Goal: Task Accomplishment & Management: Complete application form

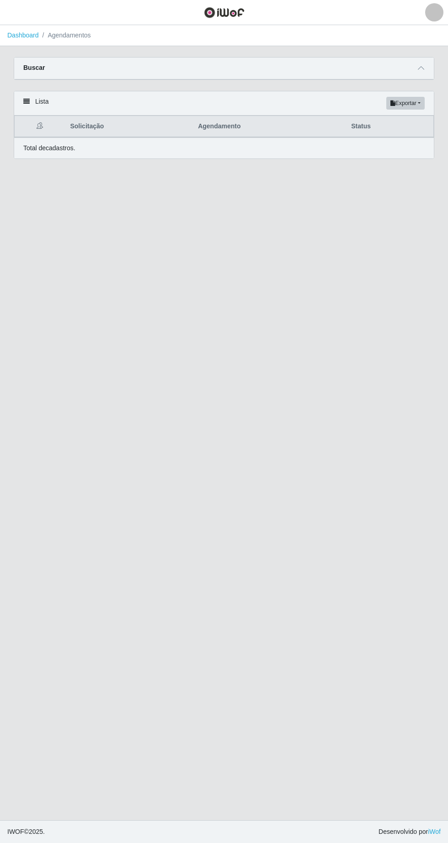
select select "AGENDADO"
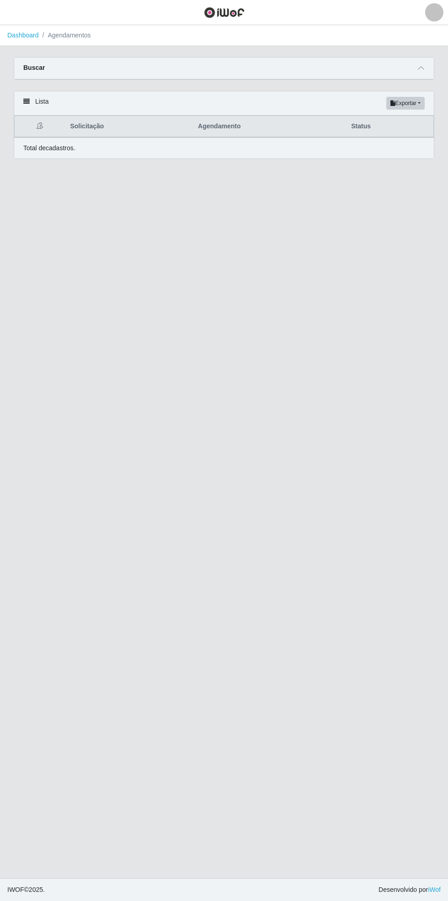
select select "250"
select select "82"
click at [424, 68] on icon at bounding box center [421, 68] width 6 height 6
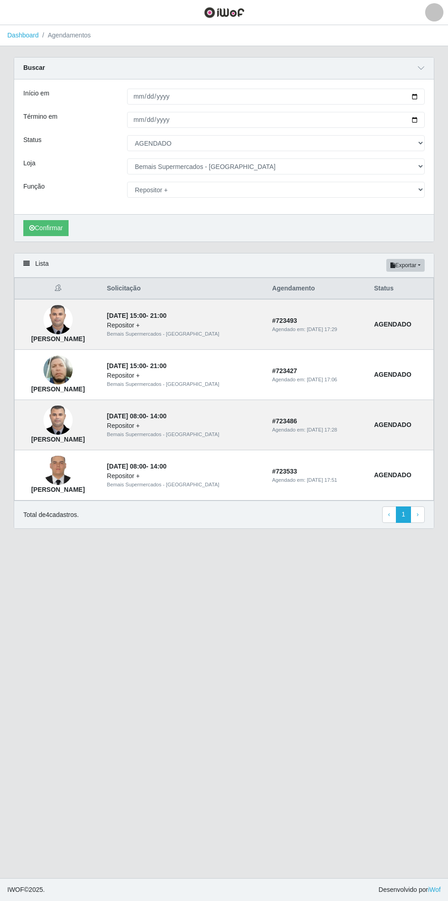
click at [18, 35] on link "Dashboard" at bounding box center [23, 35] width 32 height 7
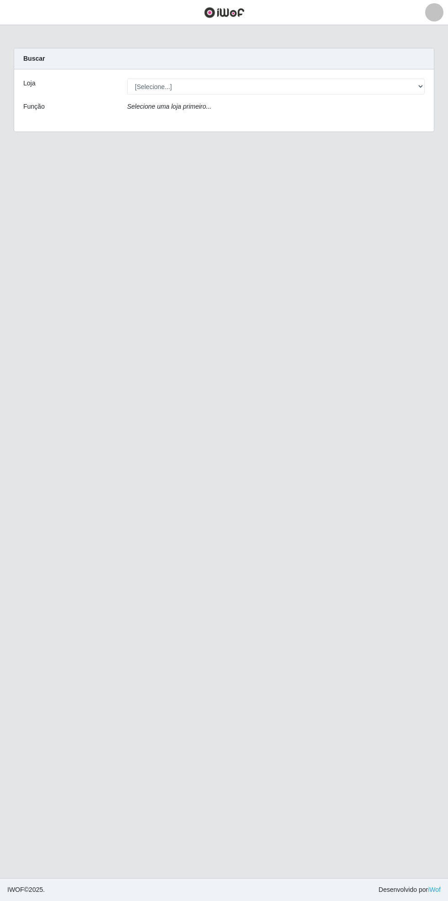
click at [435, 83] on div "Carregando... Buscar Loja [Selecione...] Bemais Supermercados - Cidade Universi…" at bounding box center [224, 95] width 434 height 95
click at [416, 80] on select "[Selecione...] Bemais Supermercados - [GEOGRAPHIC_DATA]" at bounding box center [275, 87] width 297 height 16
select select "250"
click at [127, 79] on select "[Selecione...] Bemais Supermercados - [GEOGRAPHIC_DATA]" at bounding box center [275, 87] width 297 height 16
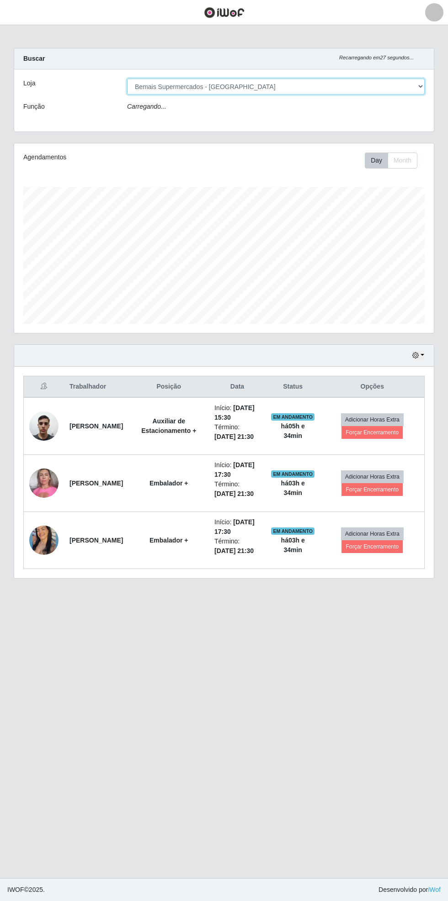
scroll to position [189, 419]
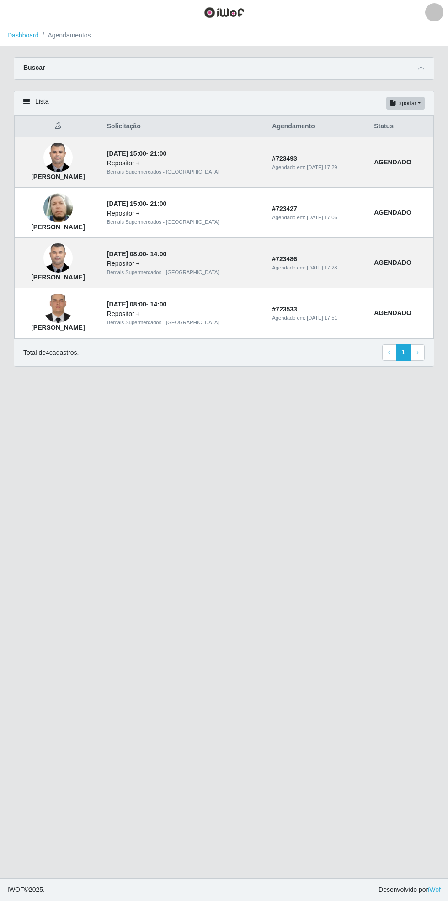
click at [24, 34] on link "Dashboard" at bounding box center [23, 35] width 32 height 7
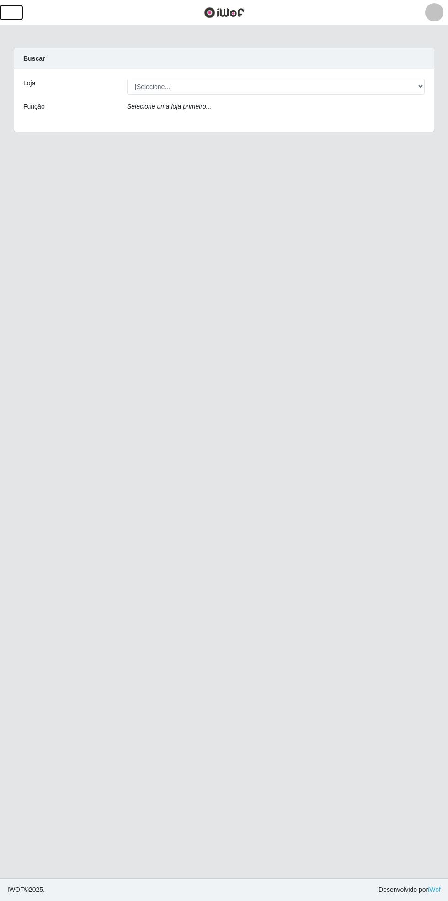
click at [20, 15] on button "button" at bounding box center [11, 12] width 23 height 15
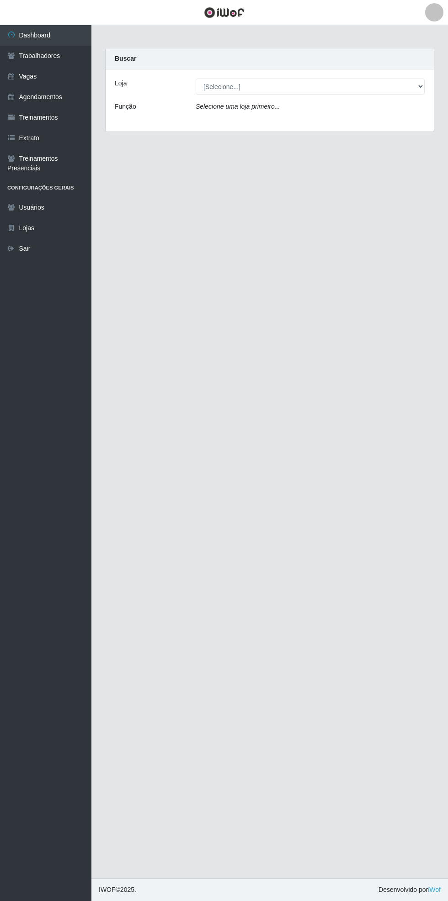
click at [56, 28] on link "Dashboard" at bounding box center [45, 35] width 91 height 21
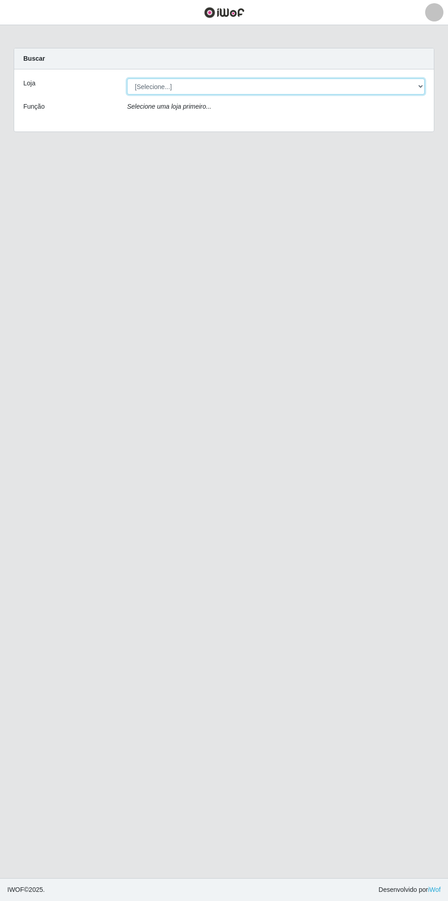
click at [414, 88] on select "[Selecione...] Bemais Supermercados - [GEOGRAPHIC_DATA]" at bounding box center [275, 87] width 297 height 16
select select "250"
click at [127, 79] on select "[Selecione...] Bemais Supermercados - [GEOGRAPHIC_DATA]" at bounding box center [275, 87] width 297 height 16
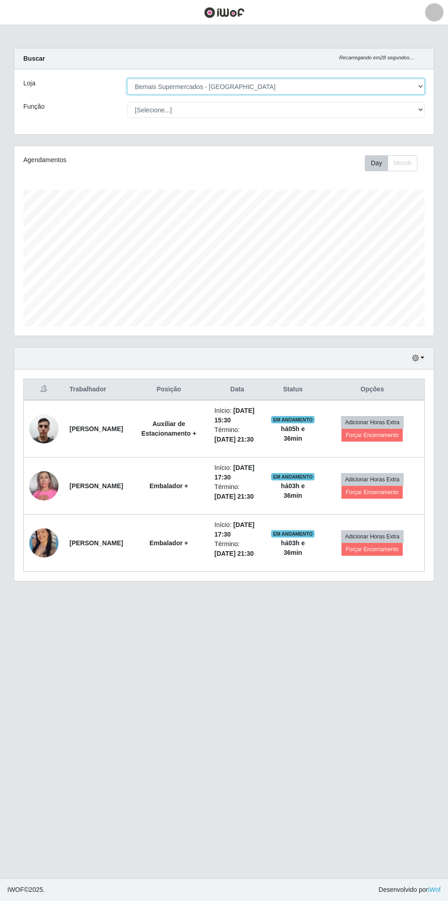
scroll to position [189, 419]
click at [422, 357] on button "button" at bounding box center [418, 358] width 13 height 11
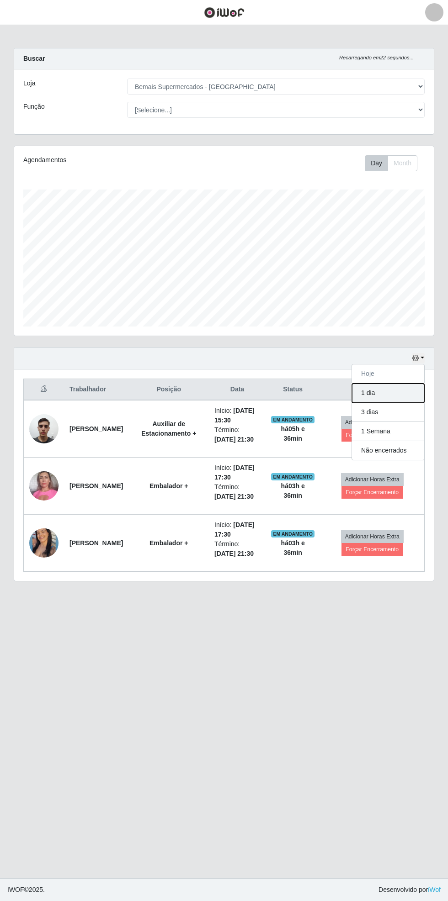
click at [407, 397] on button "1 dia" at bounding box center [388, 393] width 72 height 19
click at [435, 351] on div "Hoje 1 dia 3 dias 1 Semana Não encerrados Trabalhador Posição Data Status Opçõe…" at bounding box center [224, 469] width 434 height 245
click at [423, 357] on button "button" at bounding box center [418, 358] width 13 height 11
click at [422, 357] on button "button" at bounding box center [418, 358] width 13 height 11
click at [435, 345] on div "Agendamentos Day Month" at bounding box center [224, 246] width 434 height 201
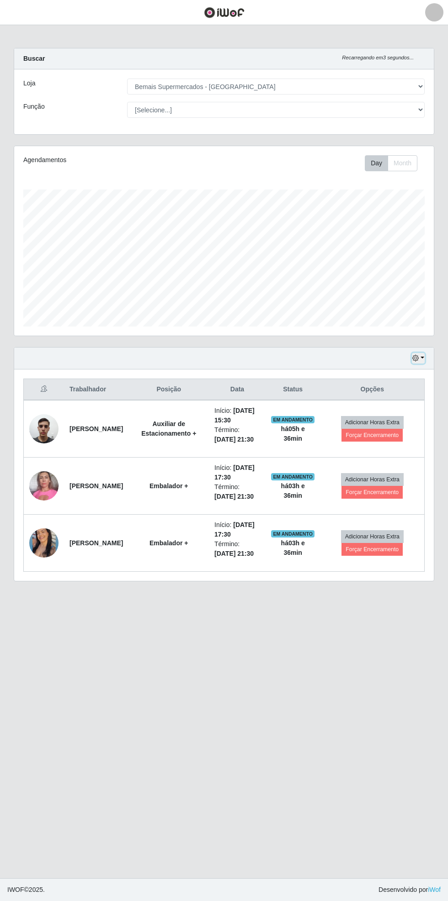
click at [416, 357] on icon "button" at bounding box center [415, 358] width 6 height 6
click at [422, 113] on select "[Selecione...] ASG ASG + ASG ++ Auxiliar de Estacionamento Auxiliar de Estacion…" at bounding box center [275, 110] width 297 height 16
select select "72"
click at [127, 102] on select "[Selecione...] ASG ASG + ASG ++ Auxiliar de Estacionamento Auxiliar de Estacion…" at bounding box center [275, 110] width 297 height 16
click at [18, 17] on button "button" at bounding box center [11, 12] width 23 height 15
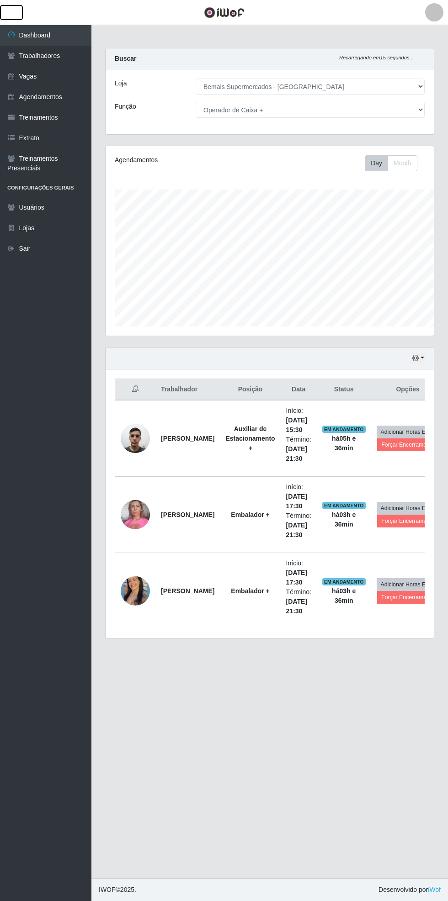
scroll to position [456692, 456553]
click at [61, 96] on link "Agendamentos" at bounding box center [45, 97] width 91 height 21
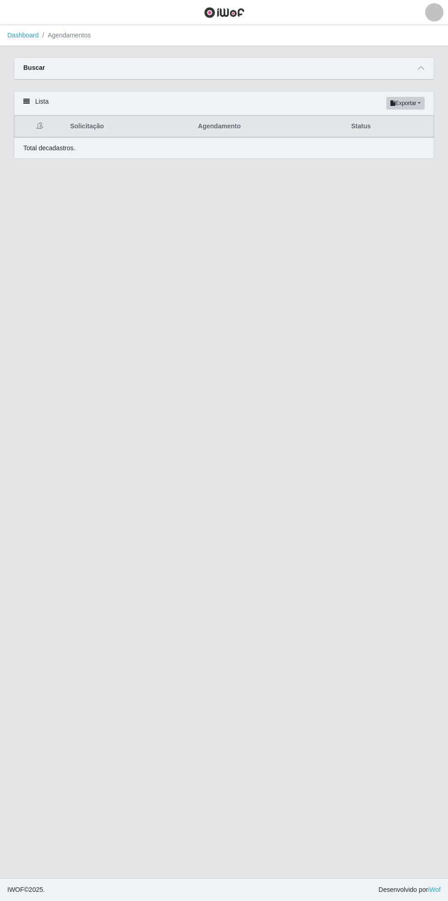
click at [423, 68] on icon at bounding box center [421, 68] width 6 height 6
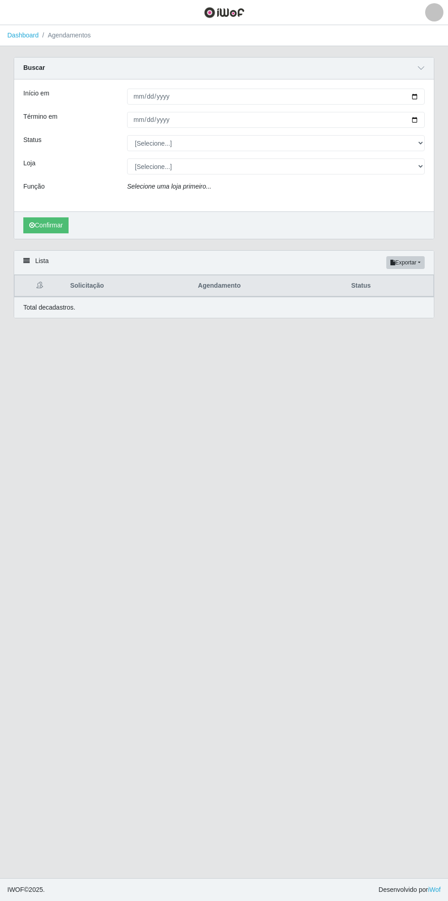
click at [438, 86] on div "Carregando... Buscar Início em [GEOGRAPHIC_DATA] em Status [Selecione...] AGEND…" at bounding box center [224, 153] width 434 height 193
click at [420, 95] on input "Início em" at bounding box center [275, 97] width 297 height 16
type input "[DATE]"
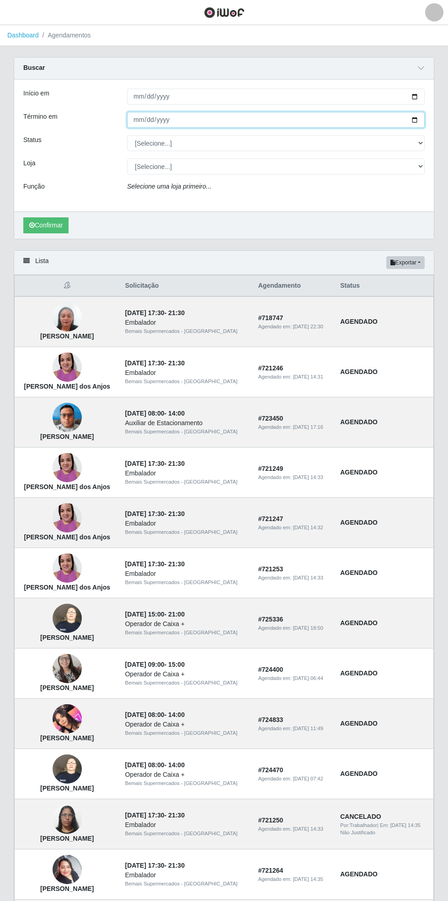
click at [423, 119] on input "Término em" at bounding box center [275, 120] width 297 height 16
type input "[DATE]"
click at [419, 143] on select "[Selecione...] AGENDADO AGUARDANDO LIBERAR EM ANDAMENTO EM REVISÃO FINALIZADO C…" at bounding box center [275, 143] width 297 height 16
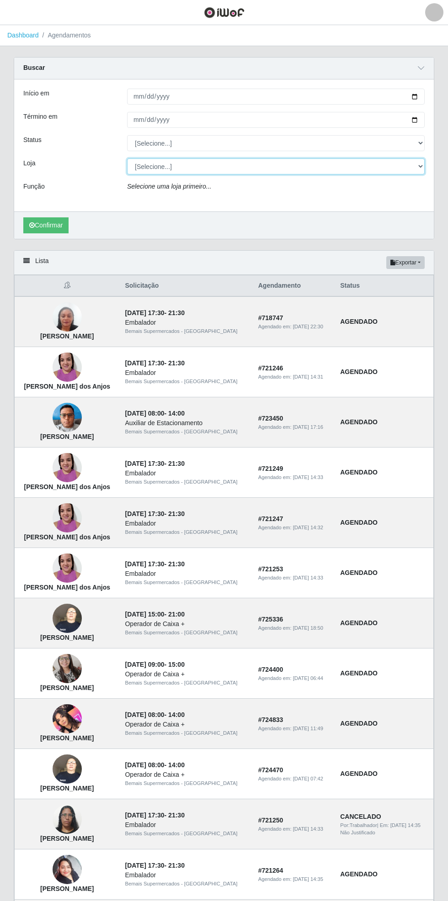
click at [422, 166] on select "[Selecione...] Bemais Supermercados - [GEOGRAPHIC_DATA]" at bounding box center [275, 167] width 297 height 16
select select "250"
click at [127, 159] on select "[Selecione...] Bemais Supermercados - [GEOGRAPHIC_DATA]" at bounding box center [275, 167] width 297 height 16
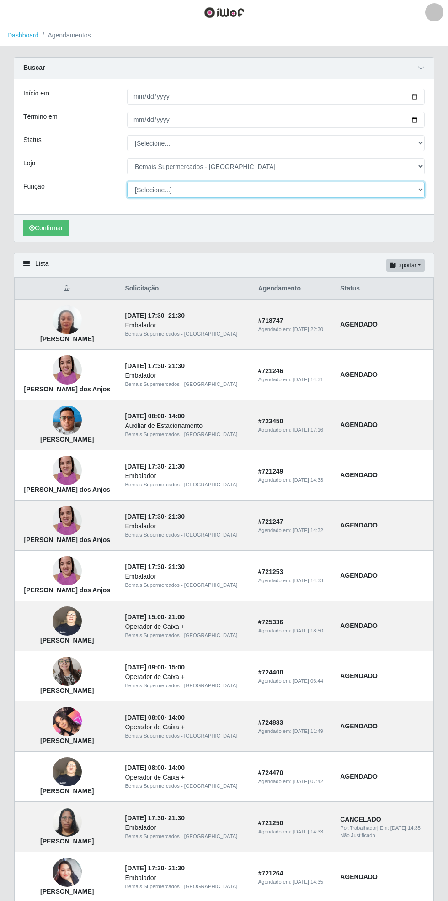
click at [421, 189] on select "[Selecione...] ASG ASG + ASG ++ Auxiliar de Estacionamento Auxiliar de Estacion…" at bounding box center [275, 190] width 297 height 16
click at [127, 182] on select "[Selecione...] ASG ASG + ASG ++ Auxiliar de Estacionamento Auxiliar de Estacion…" at bounding box center [275, 190] width 297 height 16
click at [49, 229] on button "Confirmar" at bounding box center [45, 228] width 45 height 16
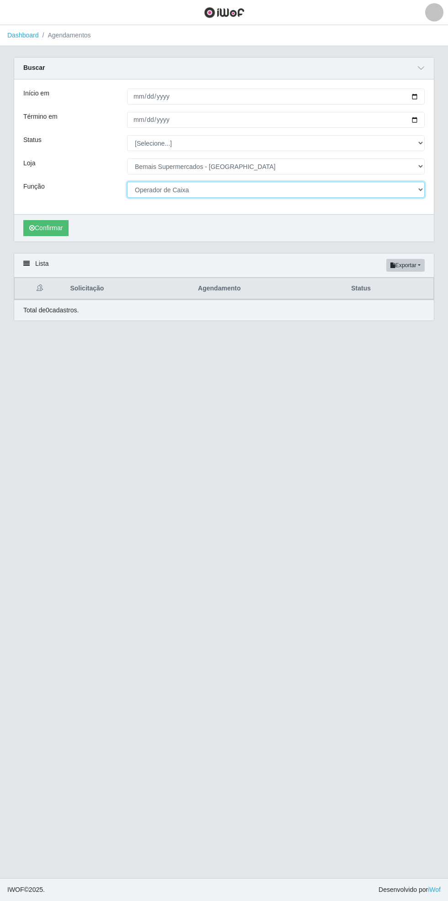
click at [419, 191] on select "[Selecione...] ASG ASG + ASG ++ Auxiliar de Estacionamento Auxiliar de Estacion…" at bounding box center [275, 190] width 297 height 16
click at [127, 182] on select "[Selecione...] ASG ASG + ASG ++ Auxiliar de Estacionamento Auxiliar de Estacion…" at bounding box center [275, 190] width 297 height 16
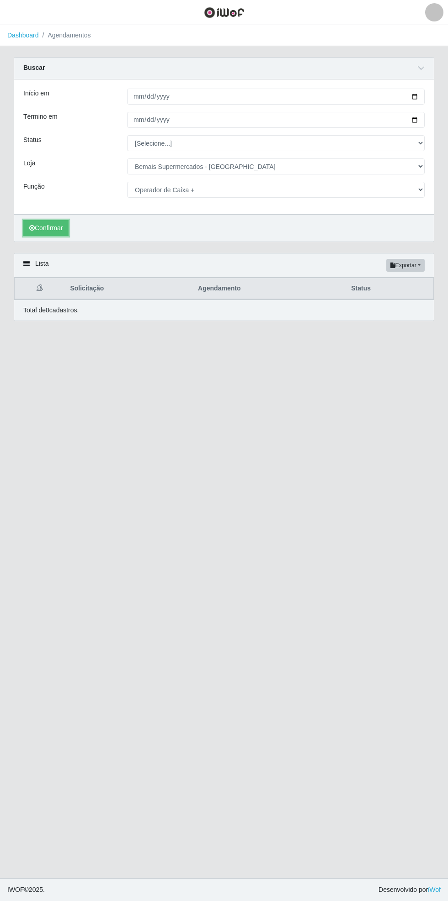
click at [39, 226] on button "Confirmar" at bounding box center [45, 228] width 45 height 16
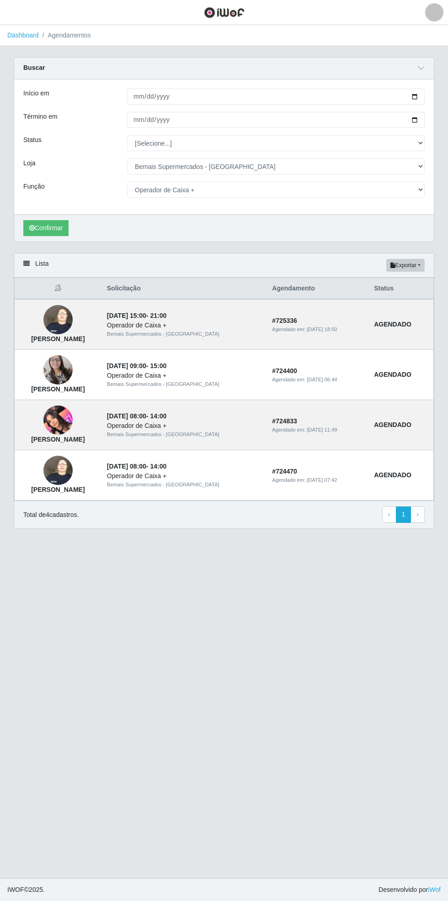
click at [73, 416] on img at bounding box center [57, 420] width 29 height 39
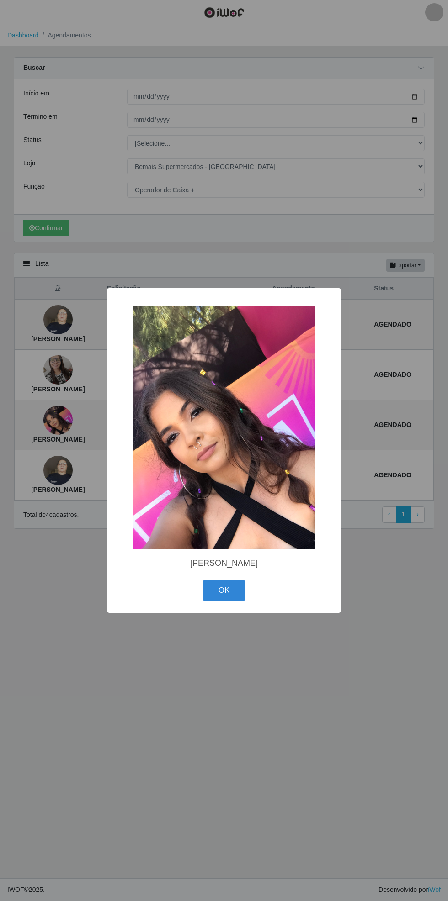
click at [264, 441] on img at bounding box center [223, 428] width 183 height 243
click at [231, 599] on button "OK" at bounding box center [224, 590] width 42 height 21
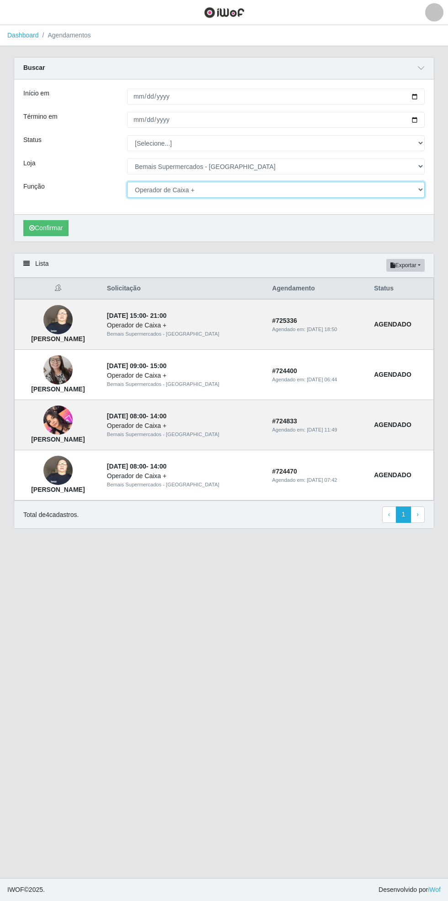
click at [423, 190] on select "[Selecione...] ASG ASG + ASG ++ Auxiliar de Estacionamento Auxiliar de Estacion…" at bounding box center [275, 190] width 297 height 16
click at [127, 182] on select "[Selecione...] ASG ASG + ASG ++ Auxiliar de Estacionamento Auxiliar de Estacion…" at bounding box center [275, 190] width 297 height 16
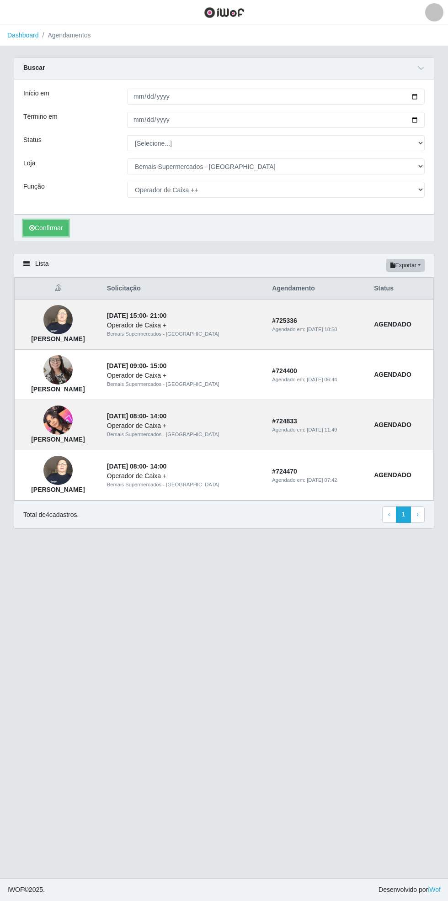
click at [46, 227] on button "Confirmar" at bounding box center [45, 228] width 45 height 16
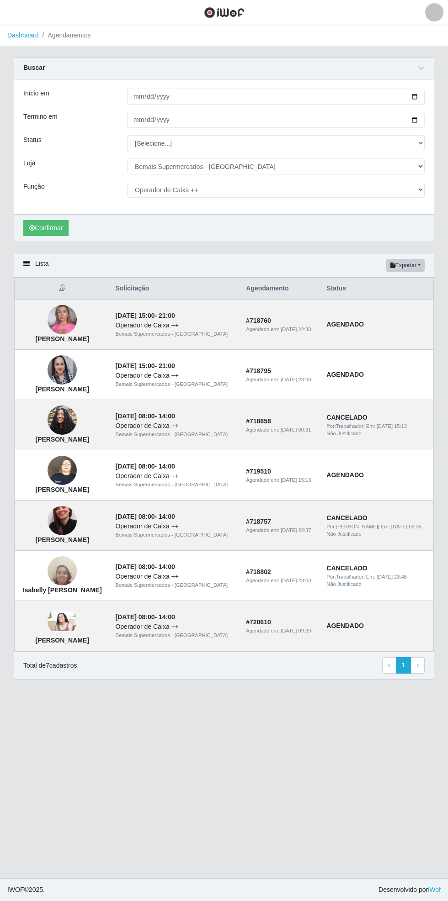
click at [77, 578] on img at bounding box center [62, 571] width 29 height 39
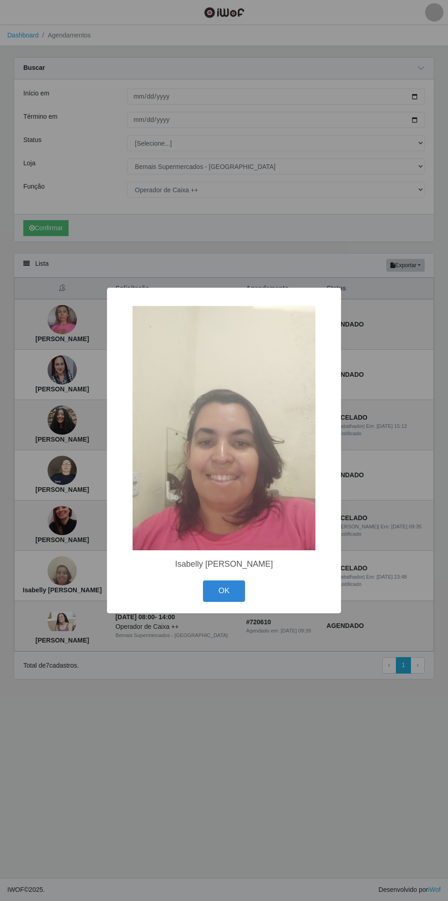
click at [228, 594] on button "OK" at bounding box center [224, 591] width 42 height 21
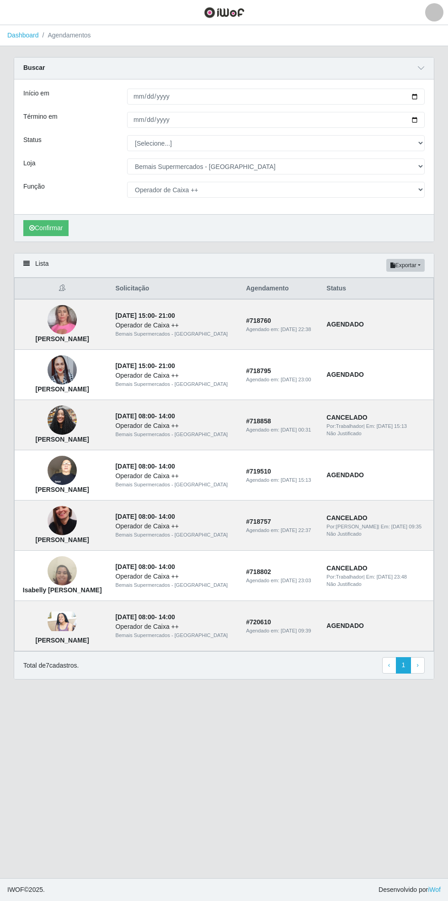
click at [77, 631] on img at bounding box center [62, 622] width 29 height 20
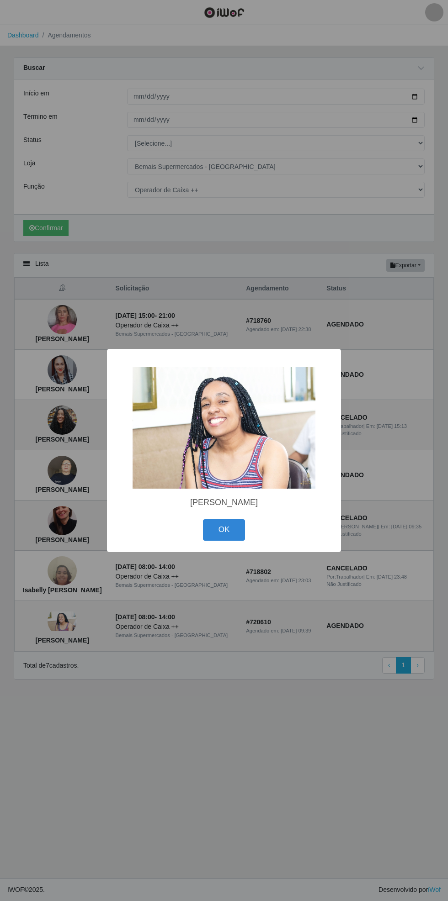
click at [247, 597] on div "× [PERSON_NAME] OK Cancel" at bounding box center [224, 450] width 448 height 901
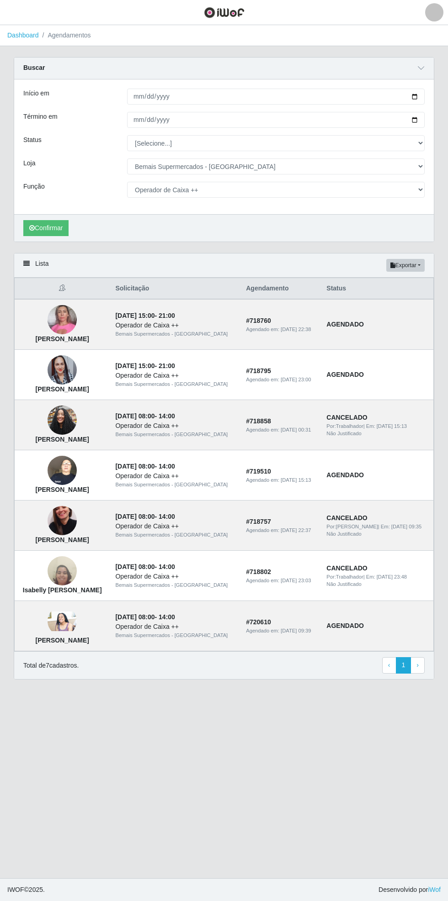
click at [73, 524] on img at bounding box center [62, 521] width 29 height 52
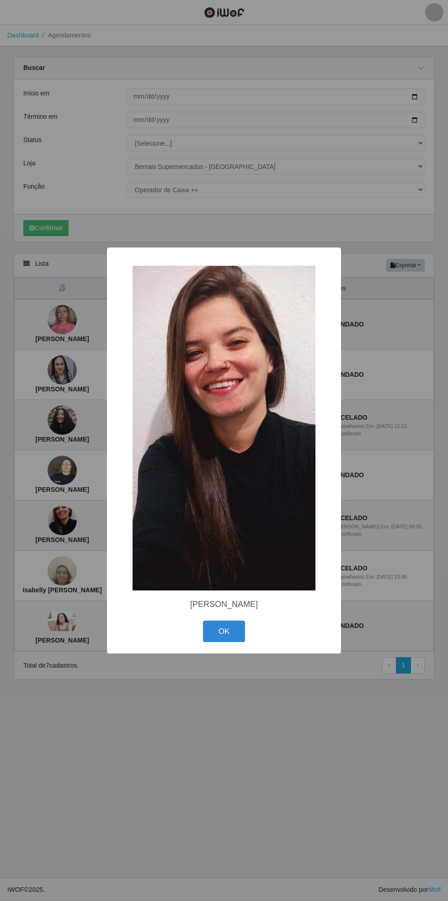
click at [223, 634] on button "OK" at bounding box center [224, 631] width 42 height 21
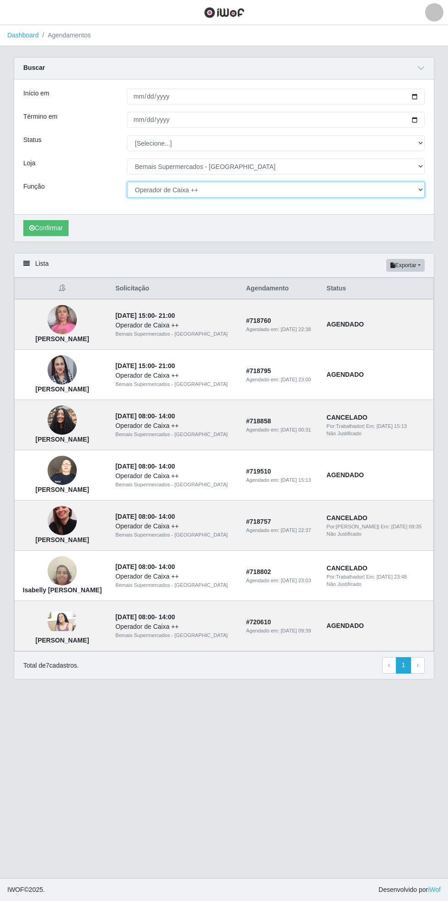
click at [417, 193] on select "[Selecione...] ASG ASG + ASG ++ Auxiliar de Estacionamento Auxiliar de Estacion…" at bounding box center [275, 190] width 297 height 16
select select "71"
click at [127, 182] on select "[Selecione...] ASG ASG + ASG ++ Auxiliar de Estacionamento Auxiliar de Estacion…" at bounding box center [275, 190] width 297 height 16
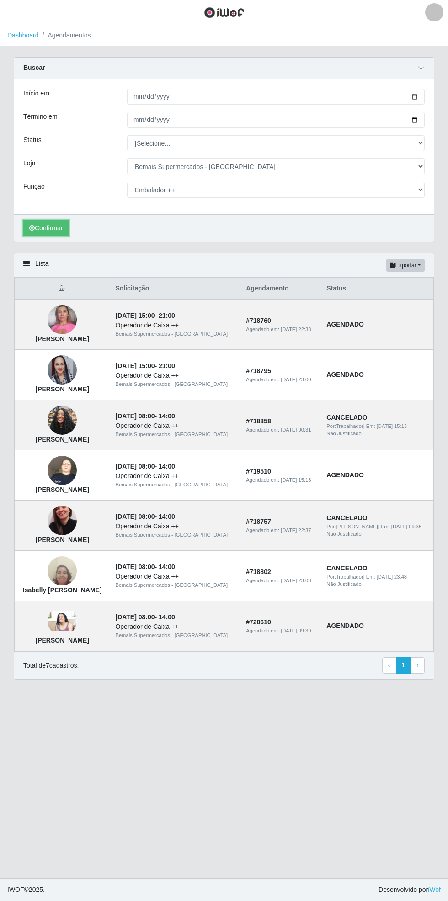
click at [51, 232] on button "Confirmar" at bounding box center [45, 228] width 45 height 16
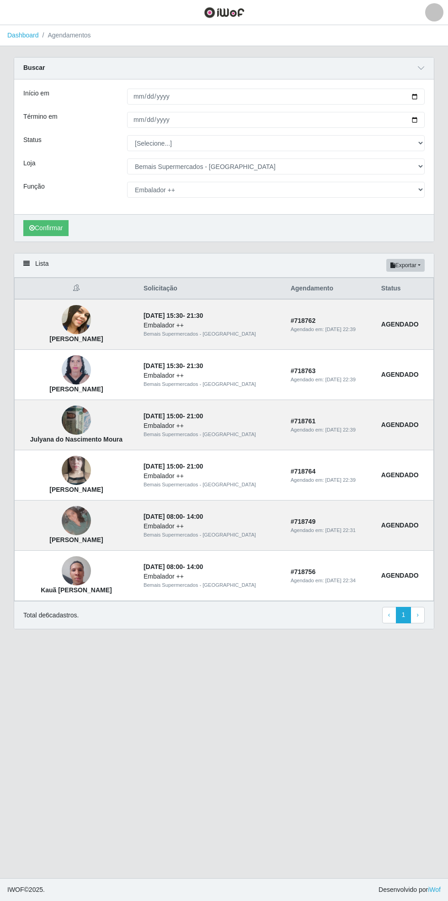
click at [84, 422] on img at bounding box center [76, 420] width 29 height 39
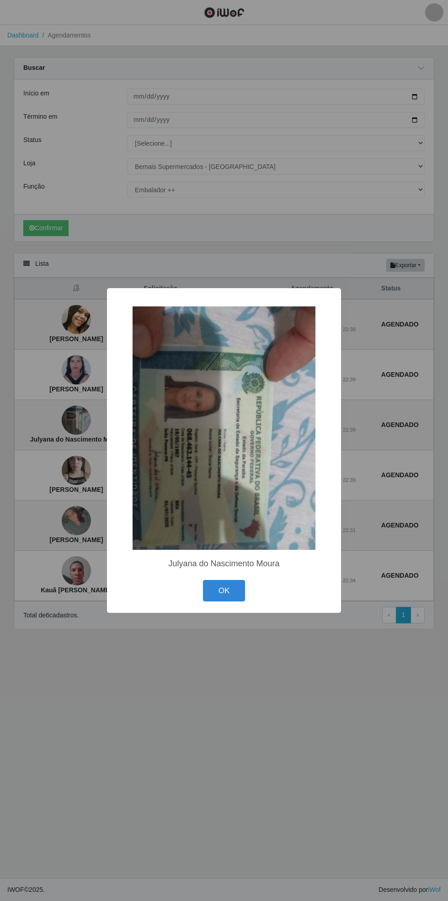
click at [228, 593] on button "OK" at bounding box center [224, 590] width 42 height 21
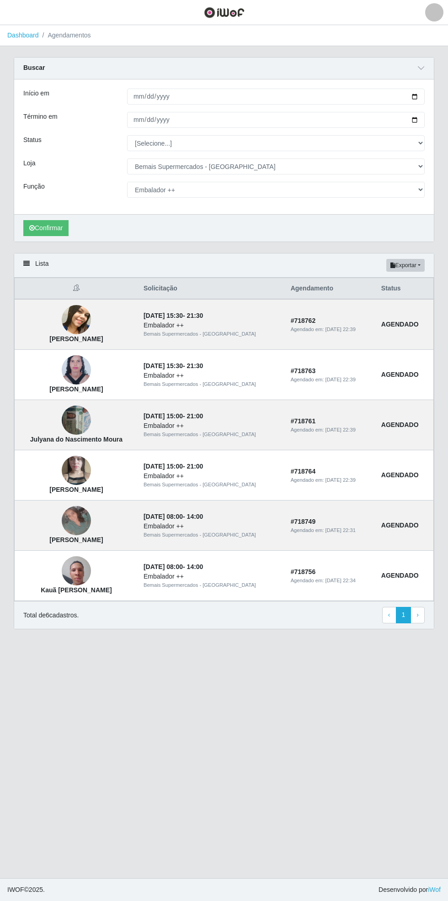
click at [83, 527] on img at bounding box center [76, 520] width 29 height 29
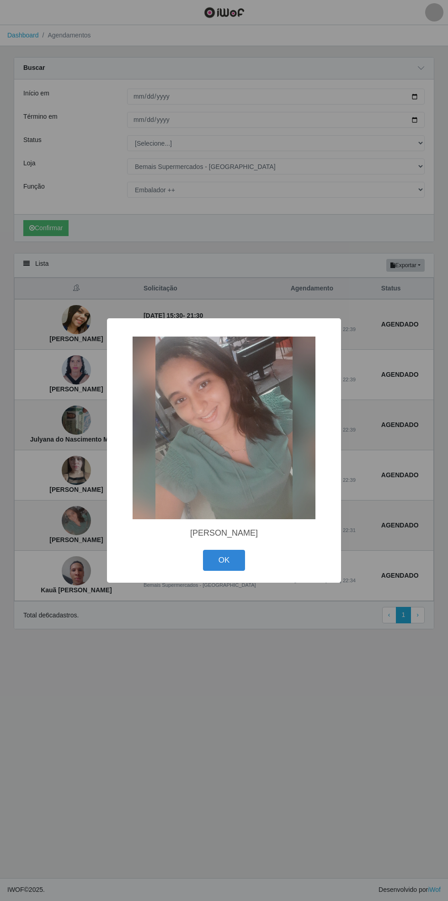
click at [234, 561] on button "OK" at bounding box center [224, 560] width 42 height 21
